Goal: Task Accomplishment & Management: Use online tool/utility

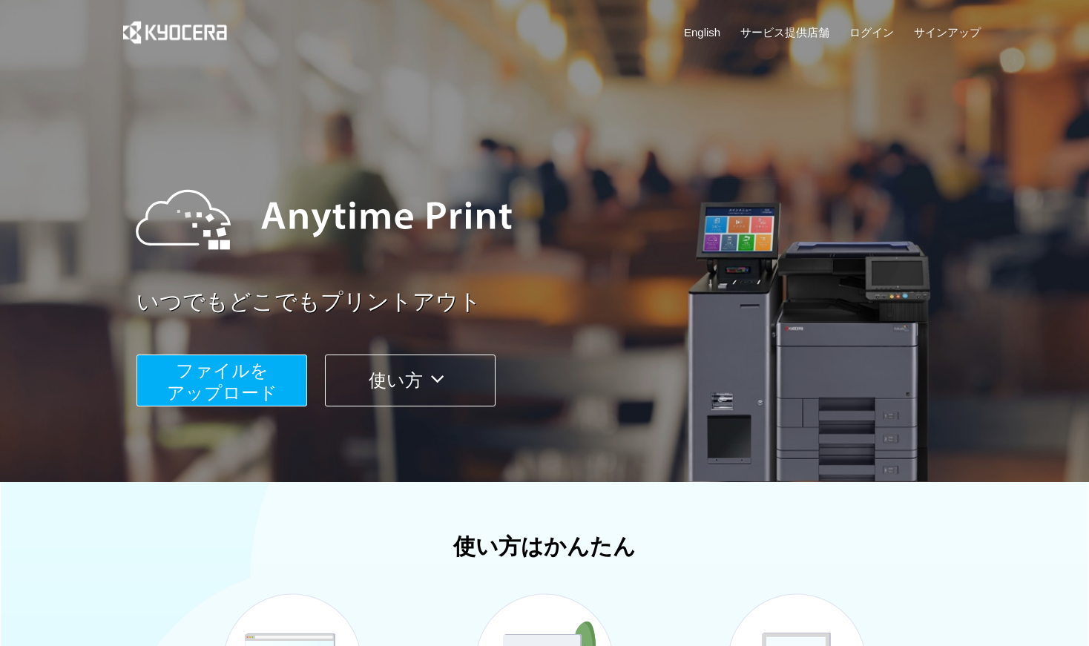
click at [231, 383] on span "ファイルを ​​アップロード" at bounding box center [222, 382] width 111 height 42
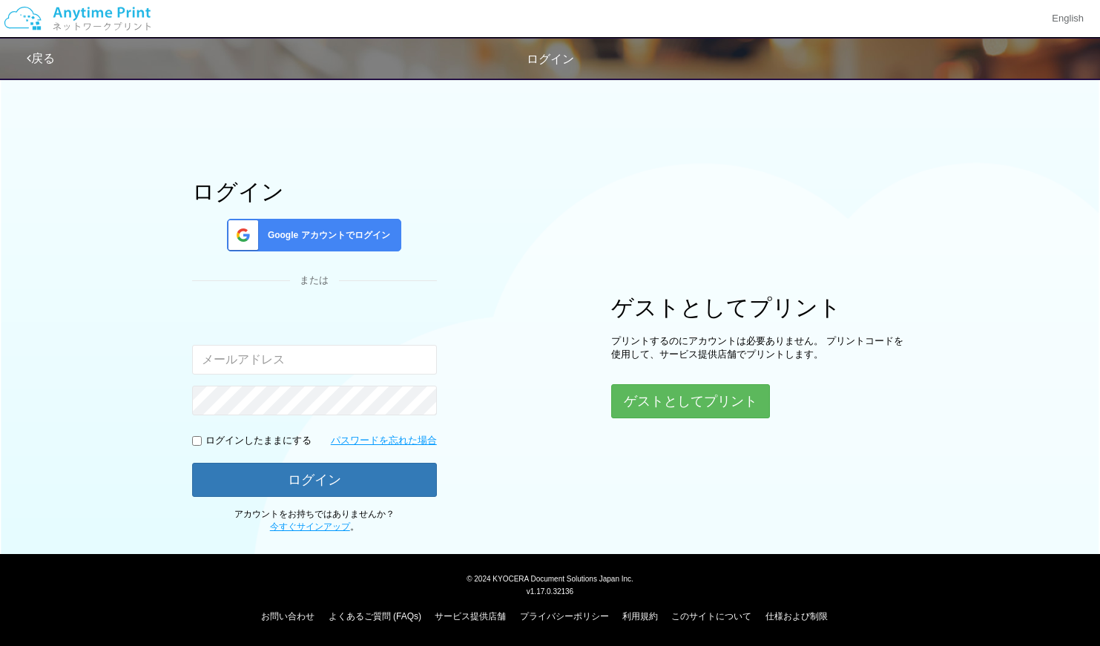
click at [269, 355] on input "email" at bounding box center [314, 360] width 245 height 30
type input "[EMAIL_ADDRESS][DOMAIN_NAME]"
click at [322, 233] on span "Google アカウントでログイン" at bounding box center [326, 235] width 128 height 13
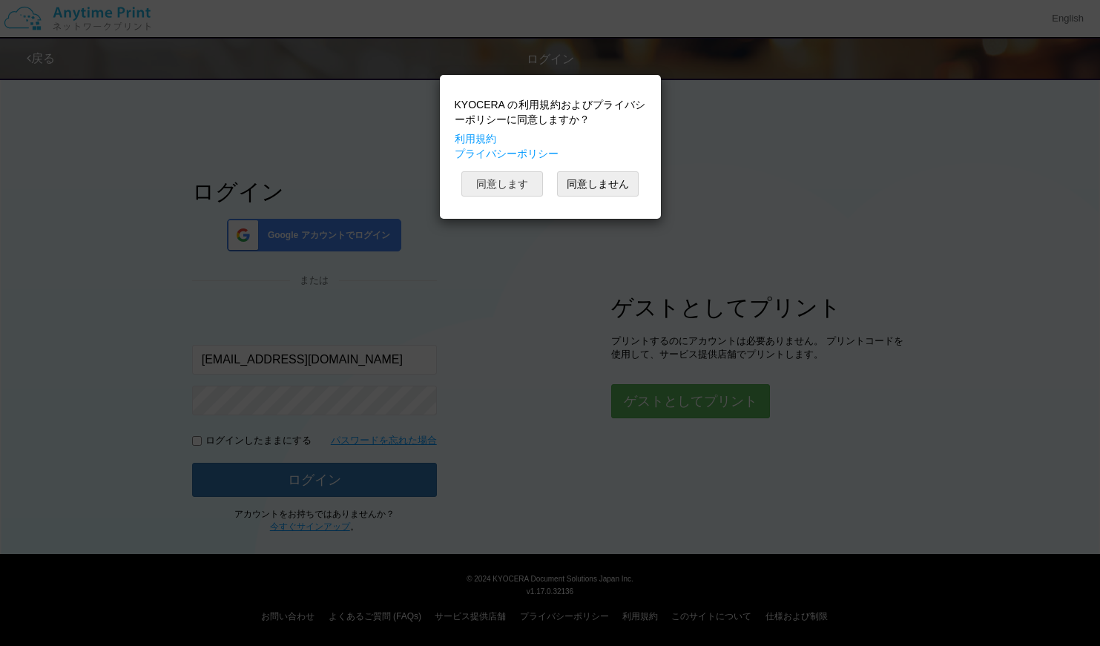
click at [482, 180] on button "同意します" at bounding box center [503, 183] width 82 height 25
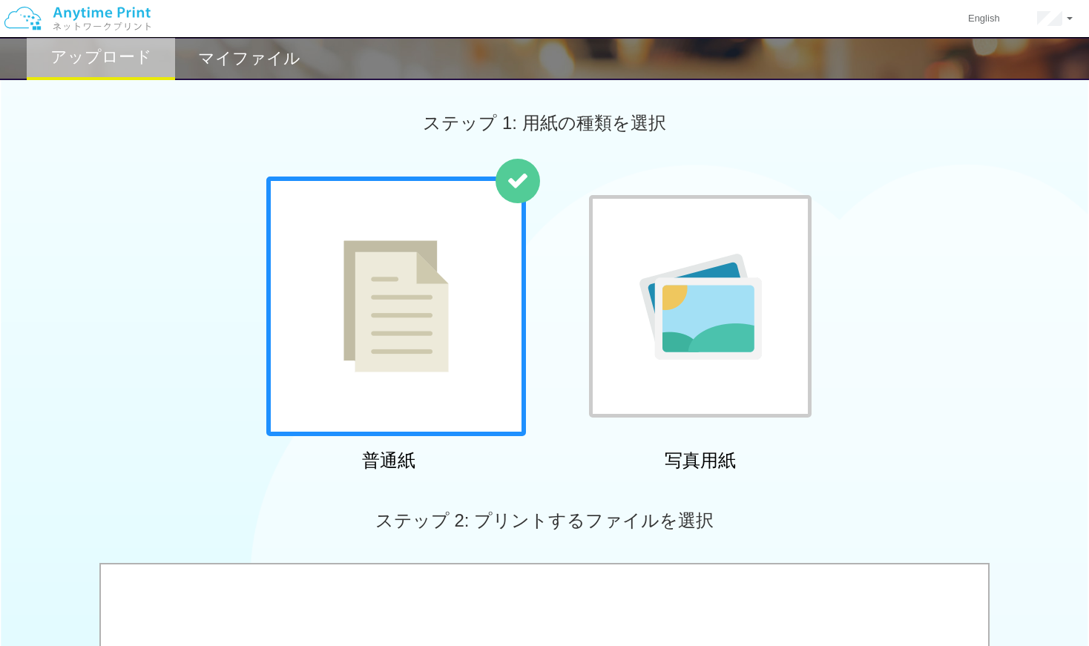
click at [430, 327] on img at bounding box center [396, 306] width 105 height 132
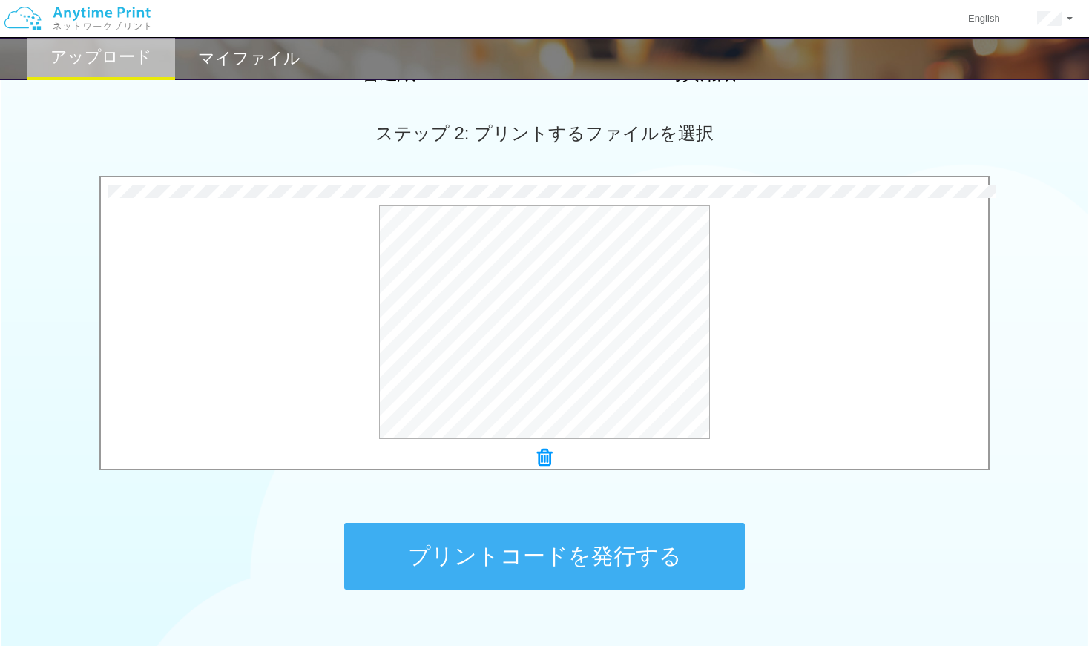
scroll to position [482, 0]
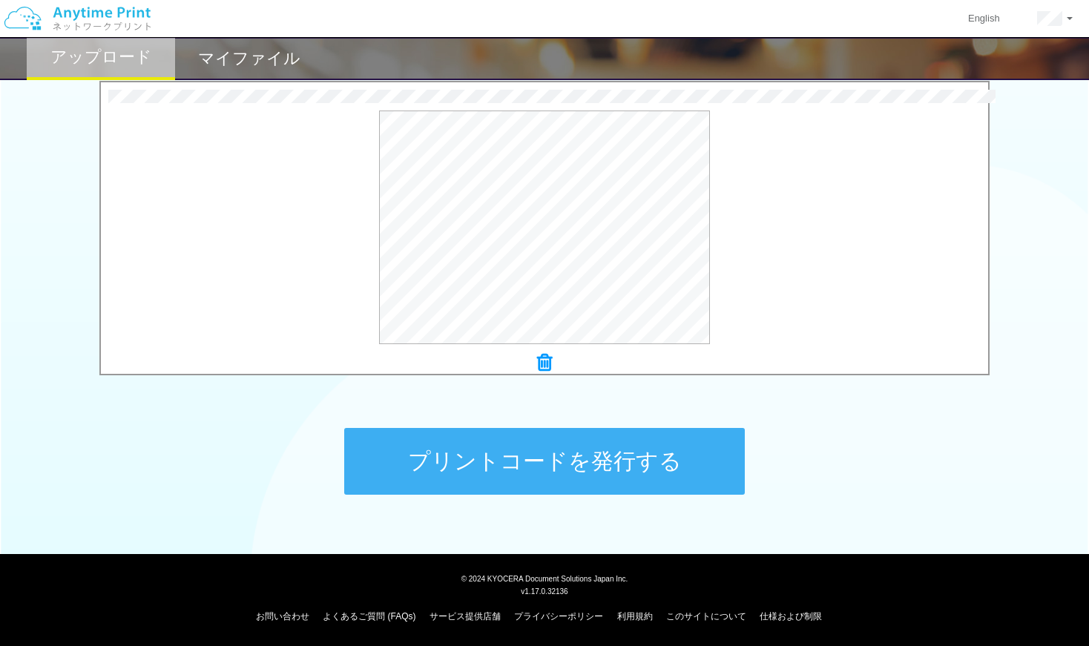
click at [542, 471] on button "プリントコードを発行する" at bounding box center [544, 461] width 401 height 67
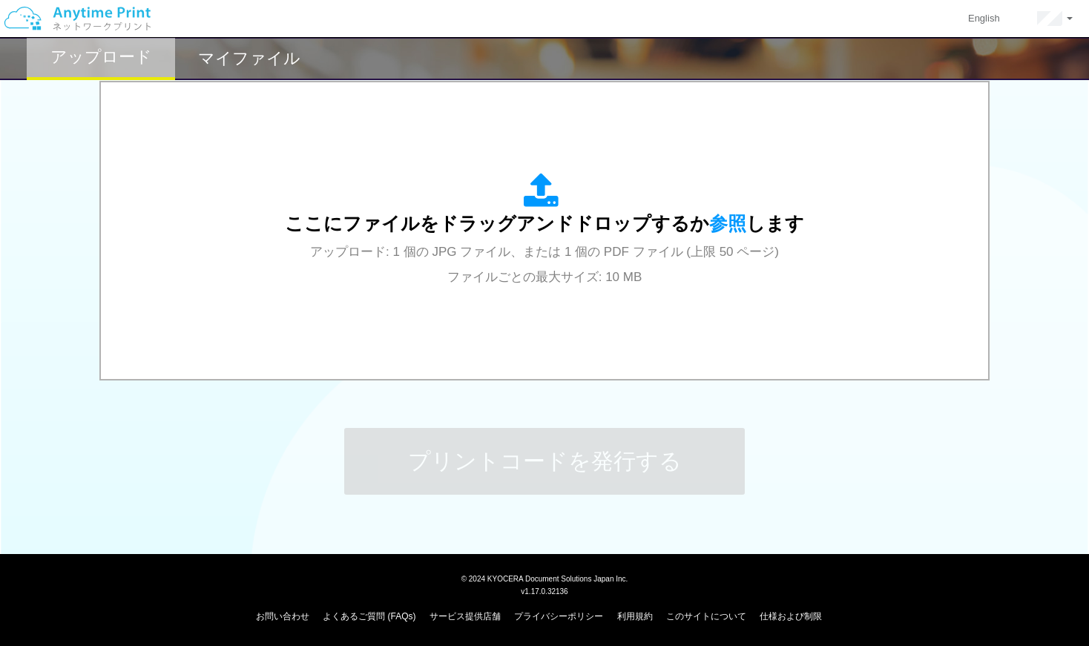
scroll to position [0, 0]
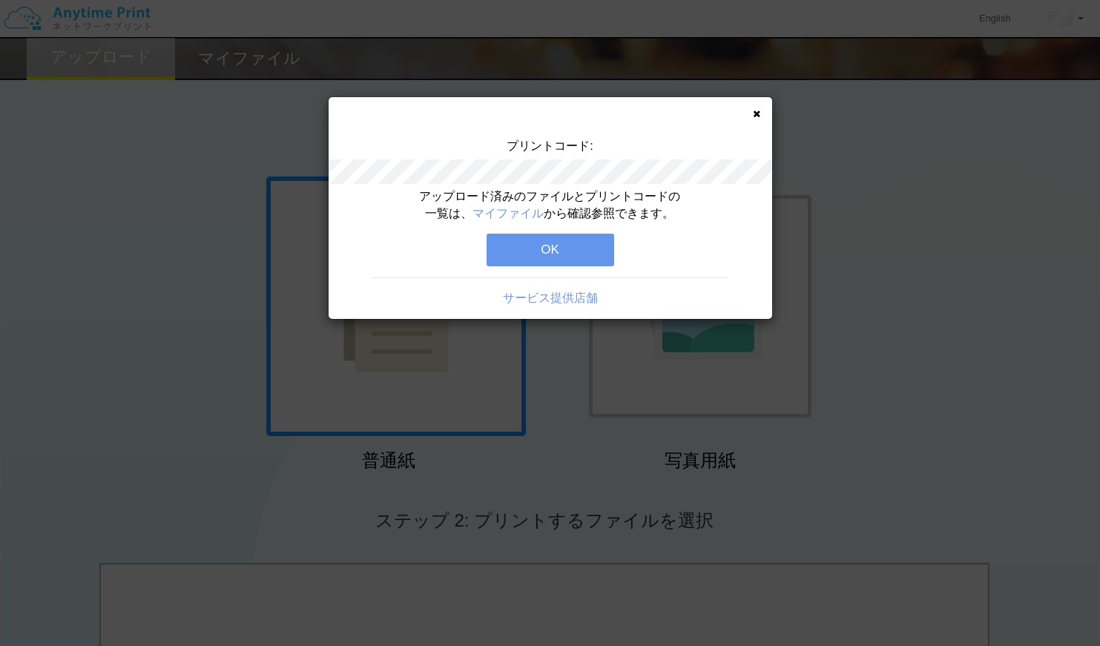
click at [571, 258] on button "OK" at bounding box center [551, 250] width 128 height 33
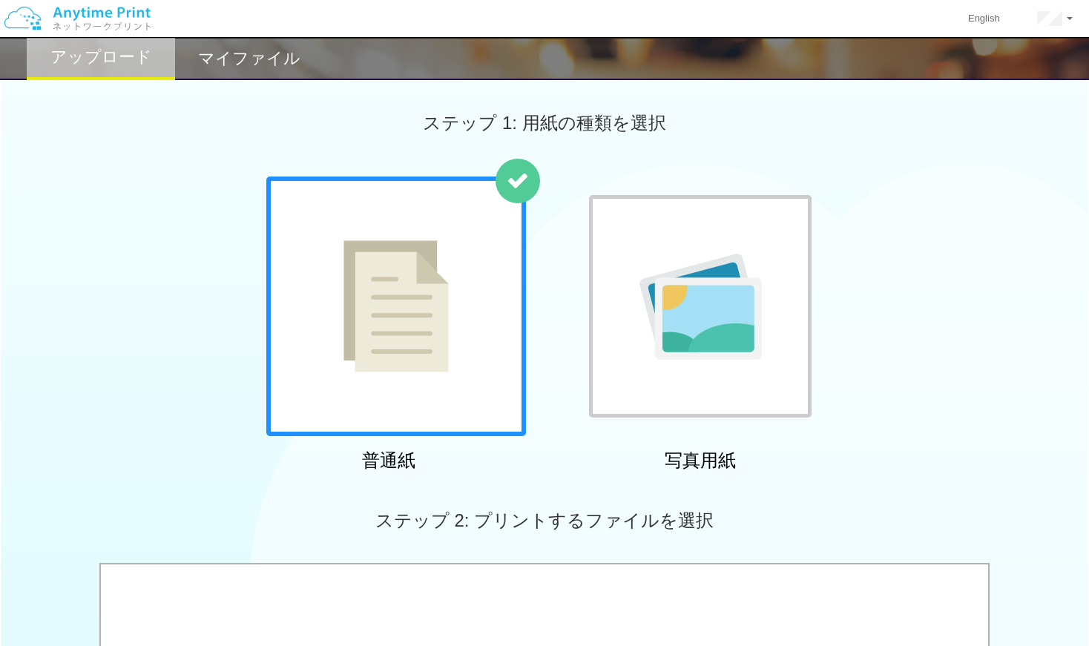
click at [234, 68] on h2 "マイファイル" at bounding box center [249, 59] width 102 height 18
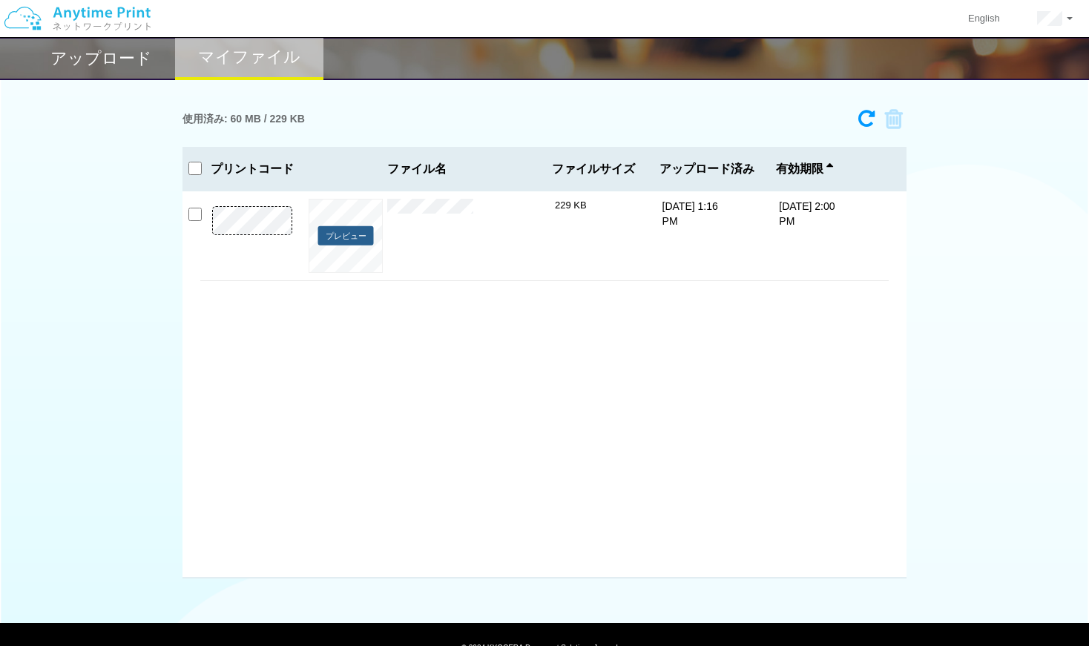
click at [333, 230] on button "プレビュー" at bounding box center [346, 236] width 56 height 20
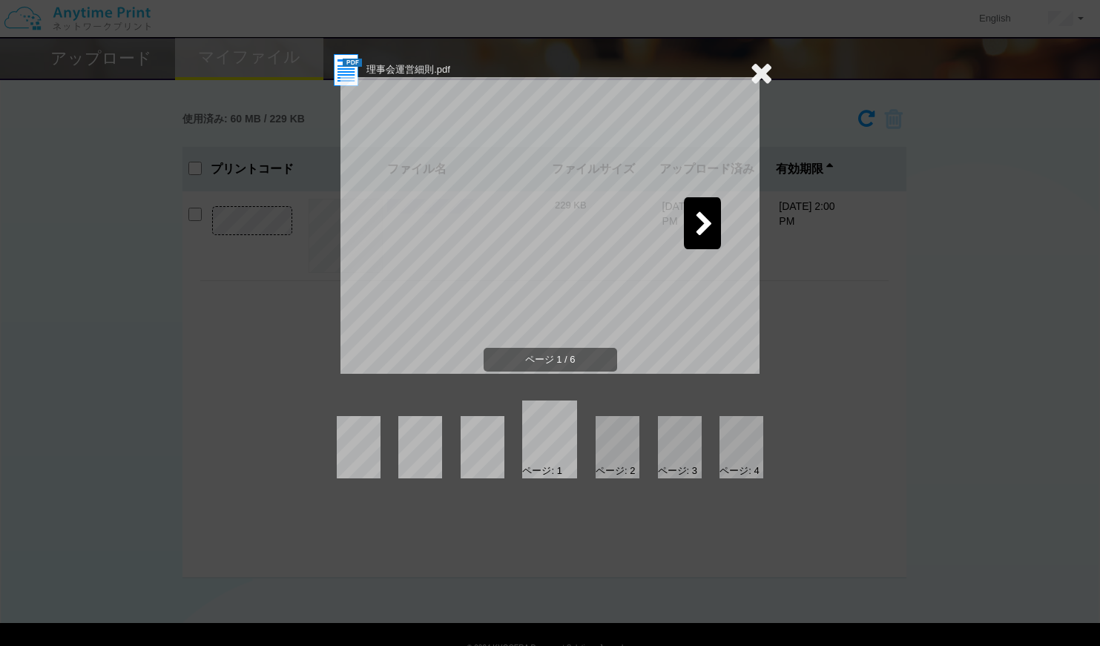
click at [706, 222] on icon at bounding box center [704, 225] width 19 height 26
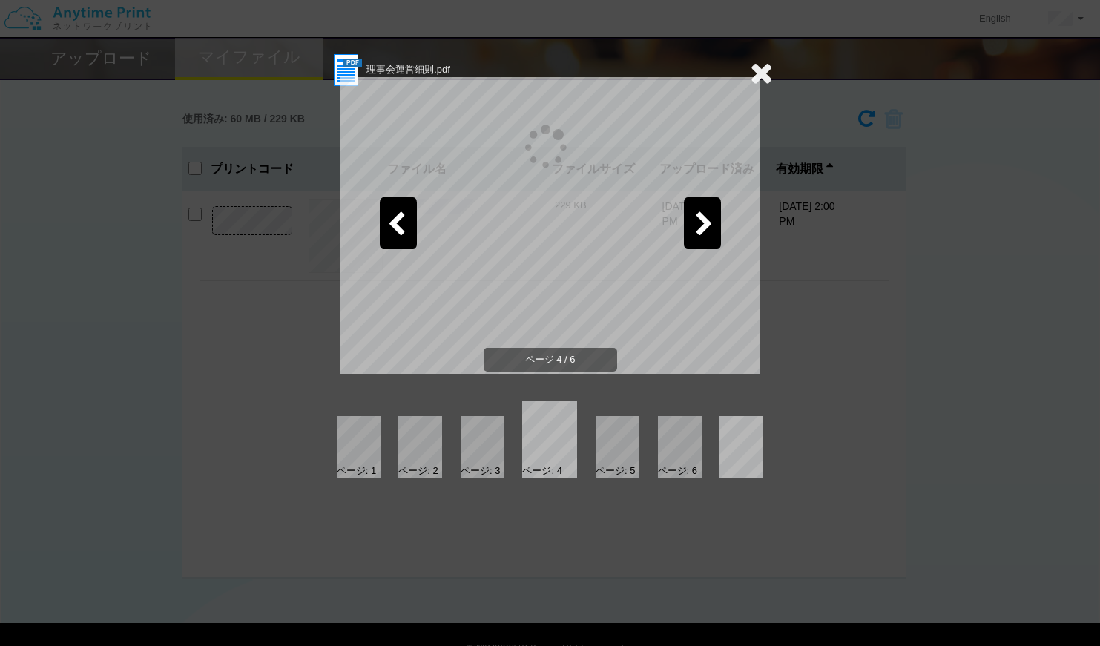
click at [706, 222] on icon at bounding box center [704, 225] width 19 height 26
click at [961, 306] on div "理事会運営細則.pdf ページ 6 / 6 ページ: 3 ページ: 4 ページ: 5 ページ: 6" at bounding box center [550, 323] width 1100 height 646
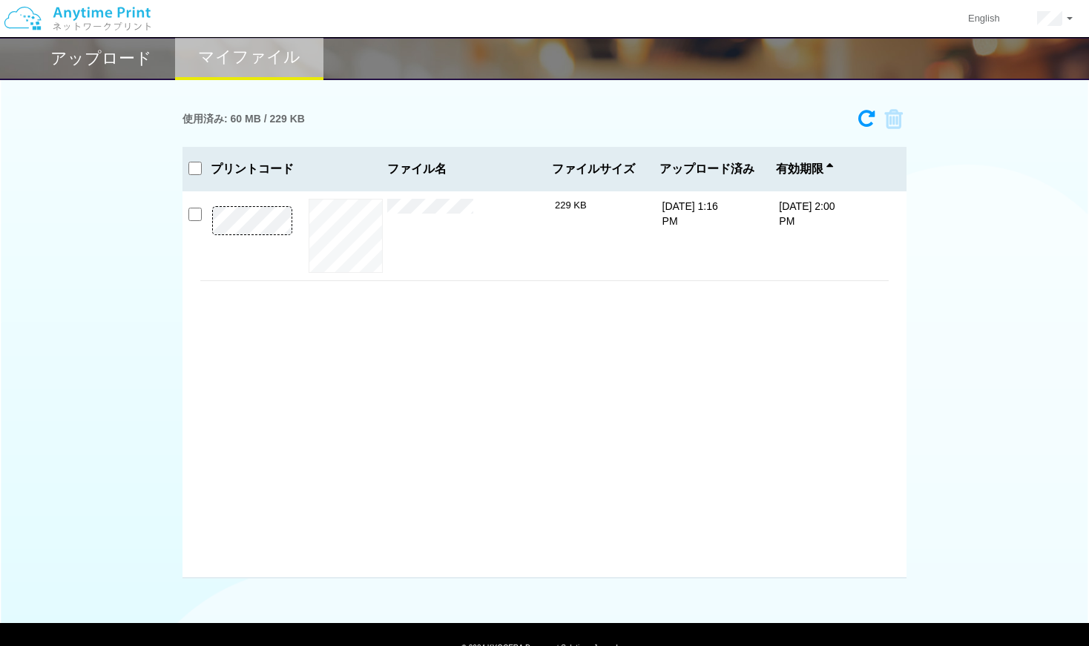
click at [119, 57] on h2 "アップロード" at bounding box center [101, 59] width 102 height 18
